Goal: Navigation & Orientation: Find specific page/section

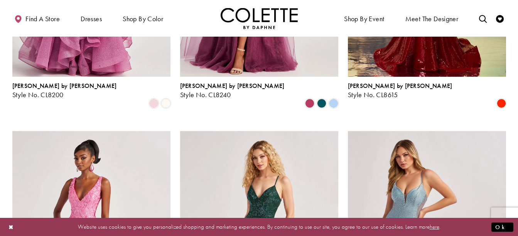
scroll to position [293, 0]
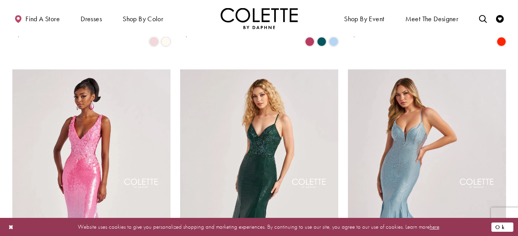
click at [504, 223] on button "Ok" at bounding box center [502, 227] width 22 height 10
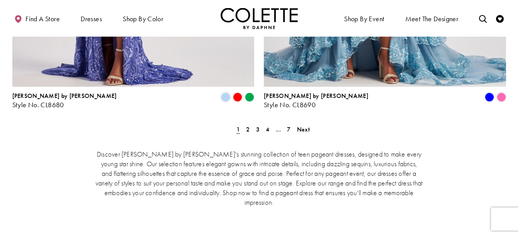
scroll to position [1496, 0]
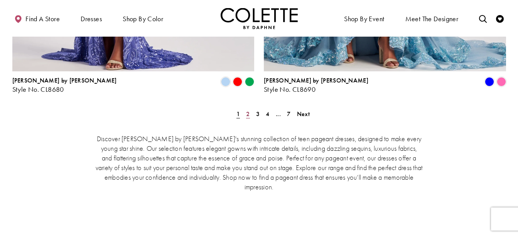
click at [248, 110] on span "2" at bounding box center [247, 114] width 3 height 8
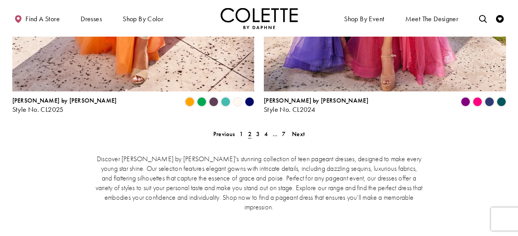
scroll to position [1492, 0]
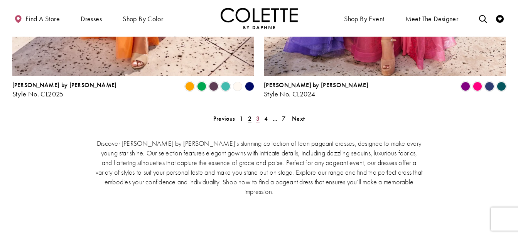
click at [258, 115] on span "3" at bounding box center [257, 119] width 3 height 8
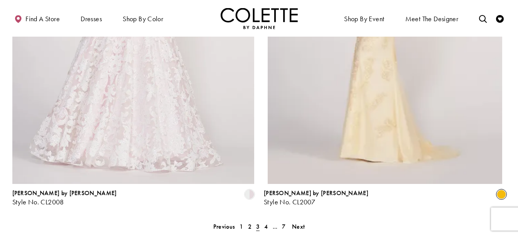
scroll to position [1399, 0]
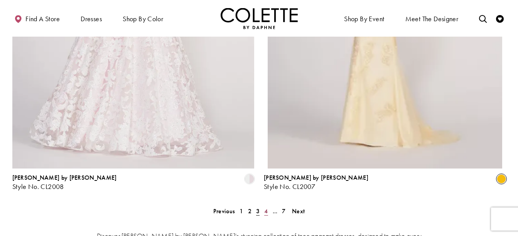
click at [265, 207] on span "4" at bounding box center [265, 211] width 3 height 8
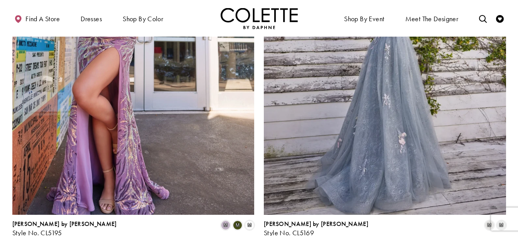
scroll to position [1368, 0]
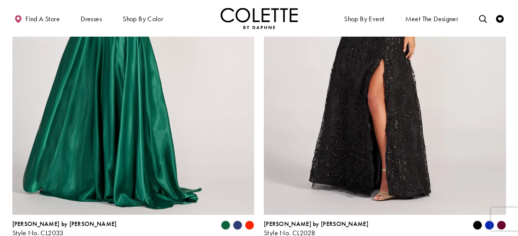
scroll to position [1368, 0]
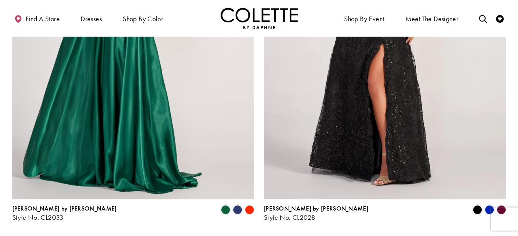
click at [503, 204] on polygon "Product List" at bounding box center [501, 210] width 12 height 12
